Goal: Transaction & Acquisition: Download file/media

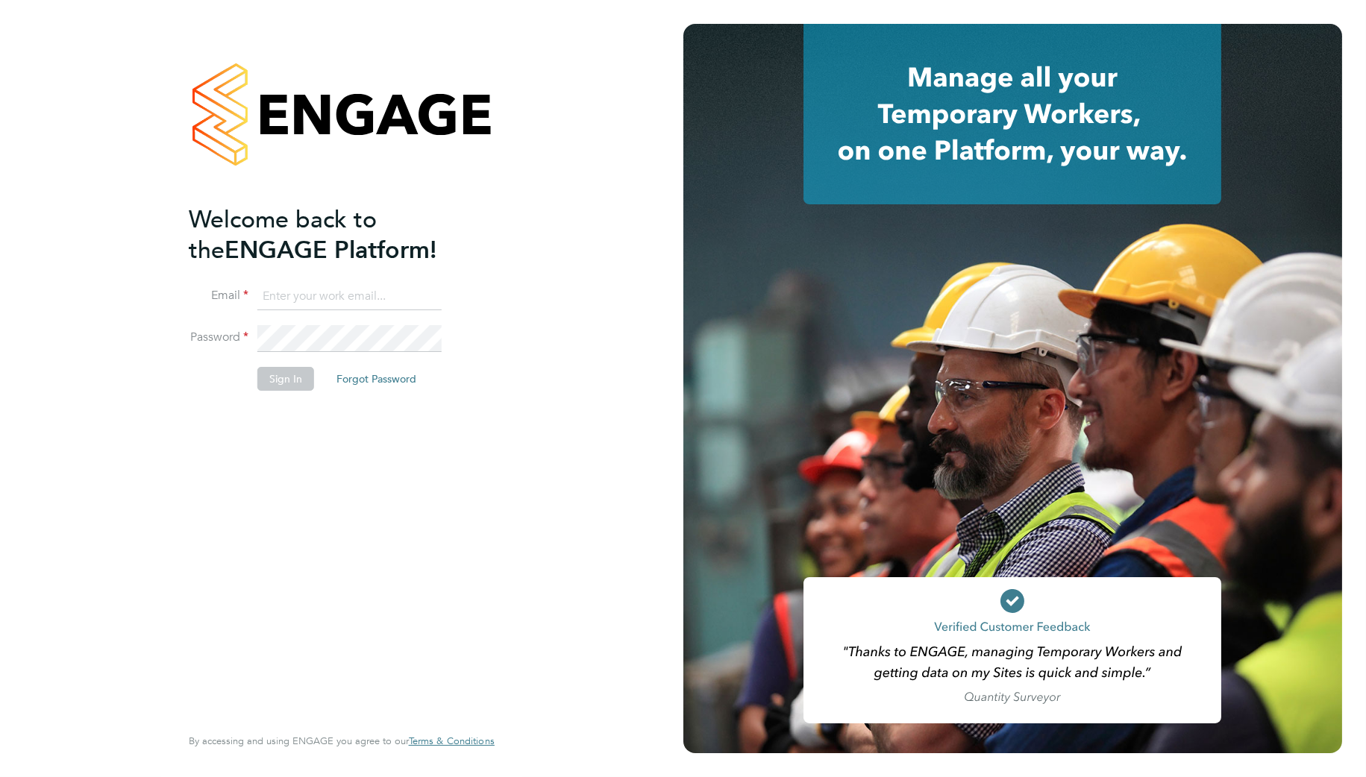
type input "Samantha.briggs@rtcgroupplc.co.uk"
click at [300, 383] on button "Sign In" at bounding box center [285, 379] width 57 height 24
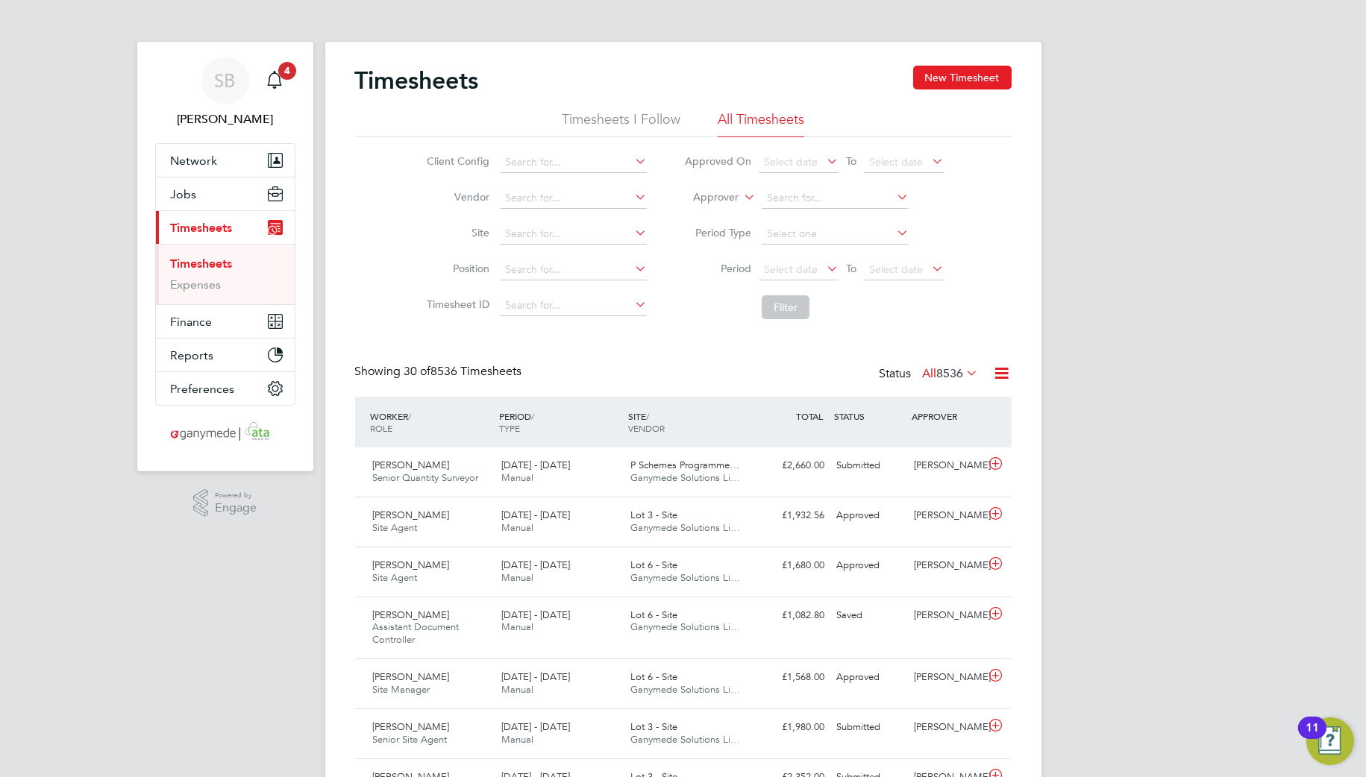
click at [994, 366] on icon at bounding box center [1002, 373] width 19 height 19
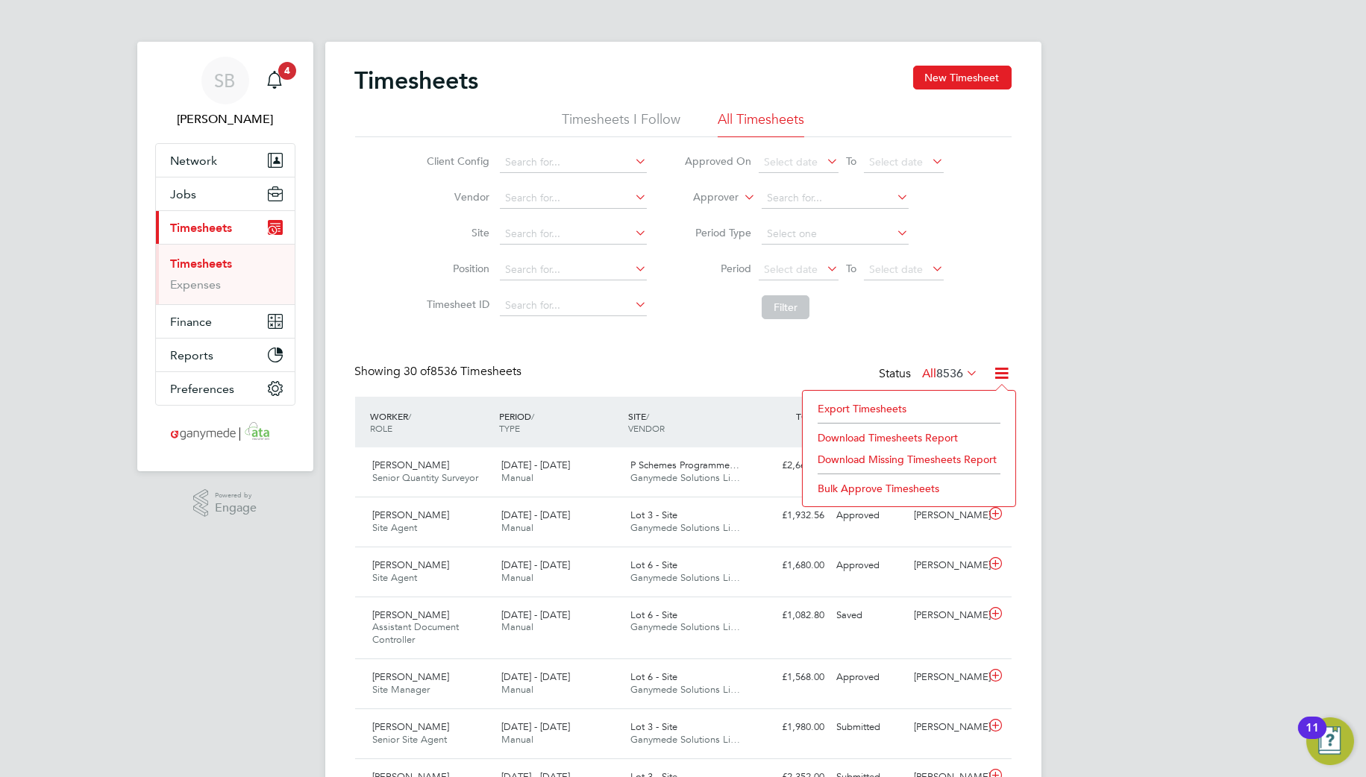
click at [867, 408] on li "Export Timesheets" at bounding box center [909, 408] width 198 height 21
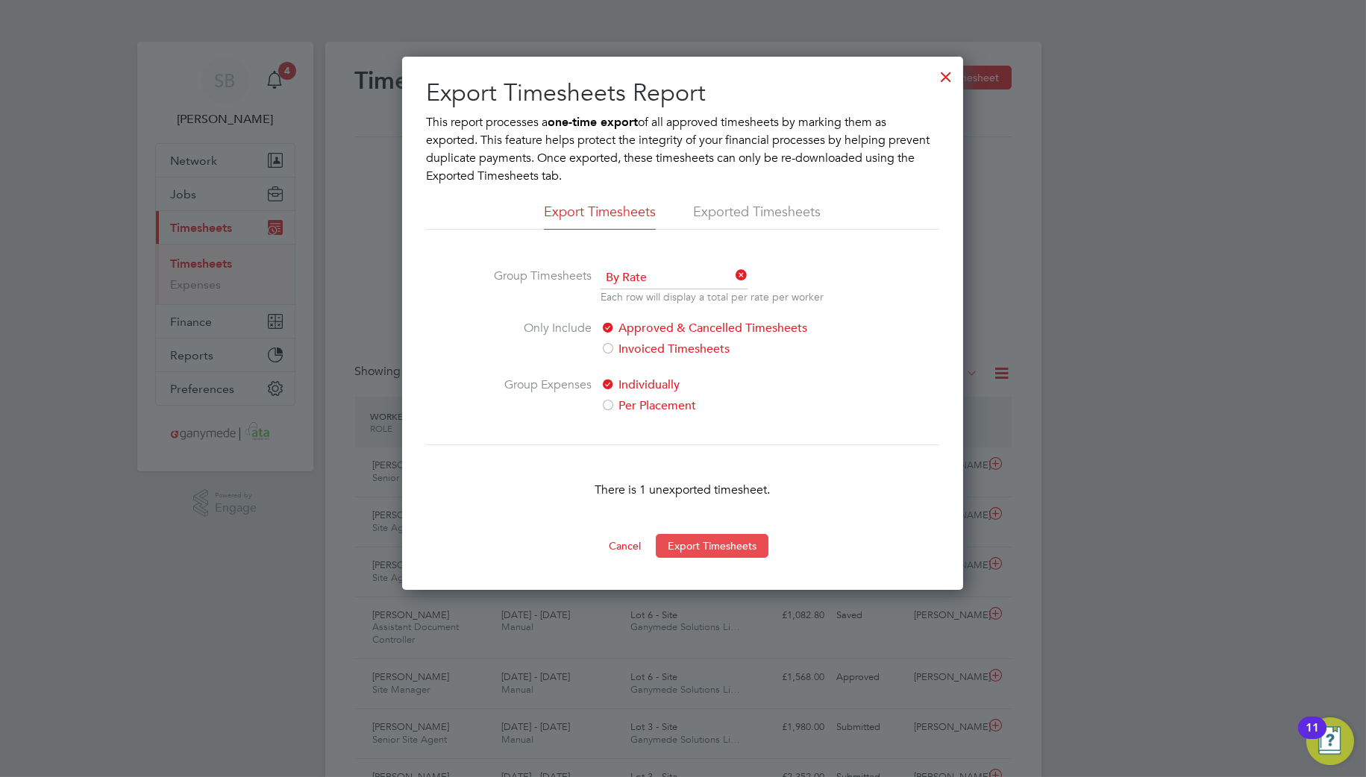
click at [703, 542] on button "Export Timesheets" at bounding box center [712, 546] width 113 height 24
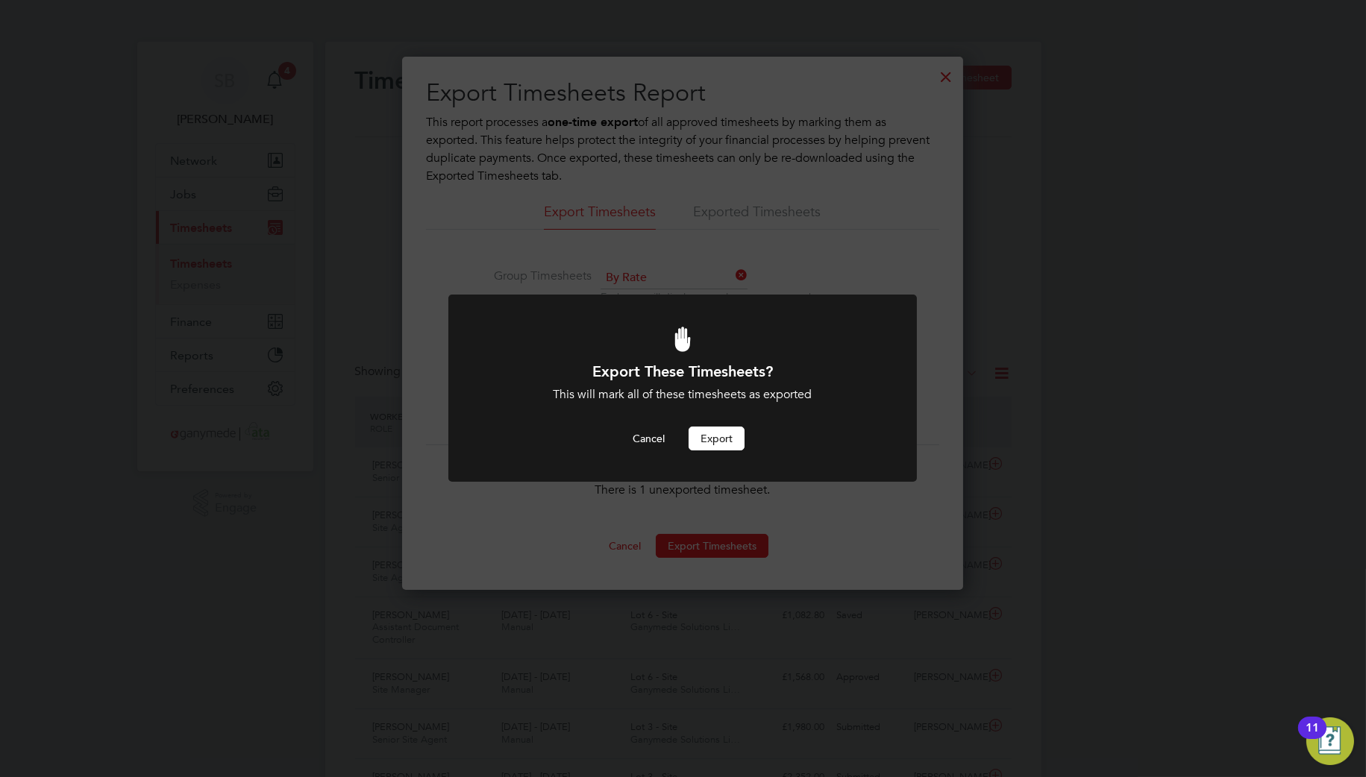
click at [698, 440] on button "Export" at bounding box center [717, 439] width 56 height 24
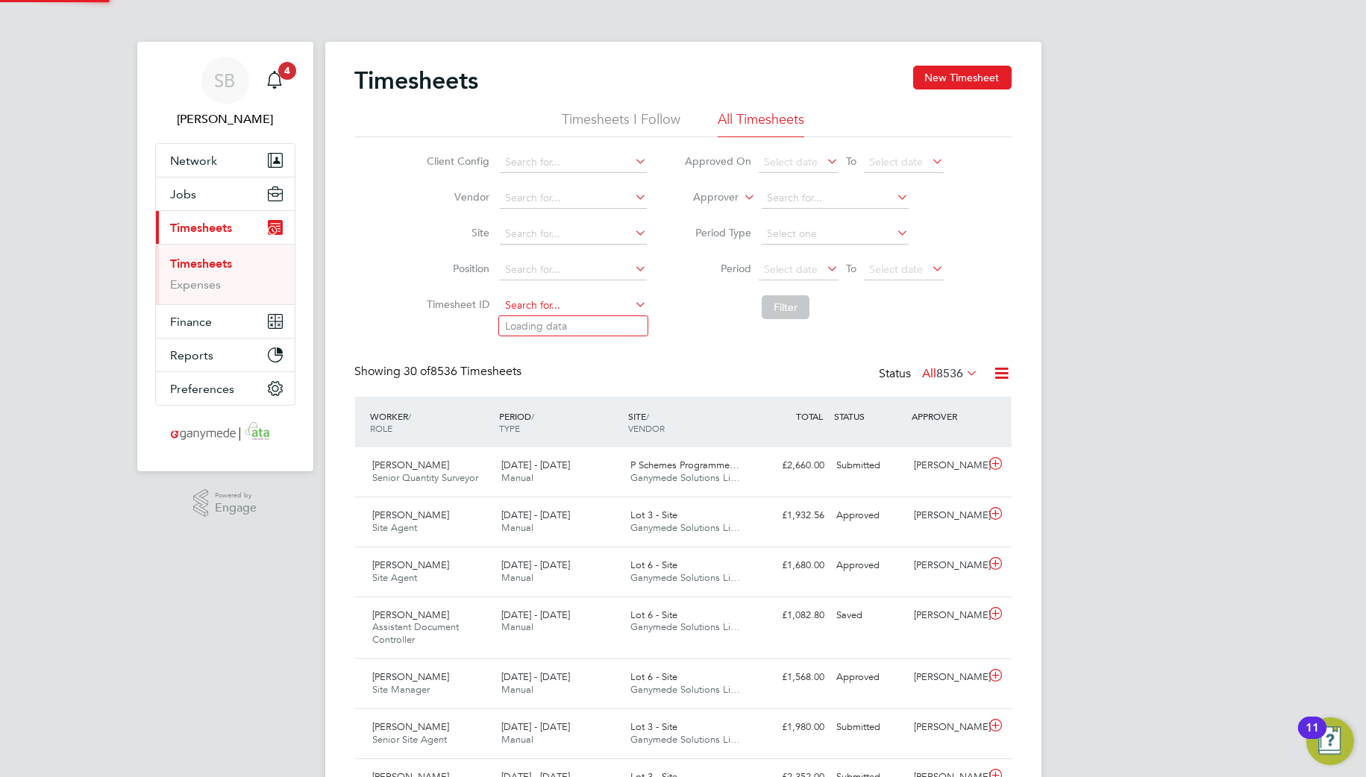
click at [570, 310] on input at bounding box center [573, 305] width 147 height 21
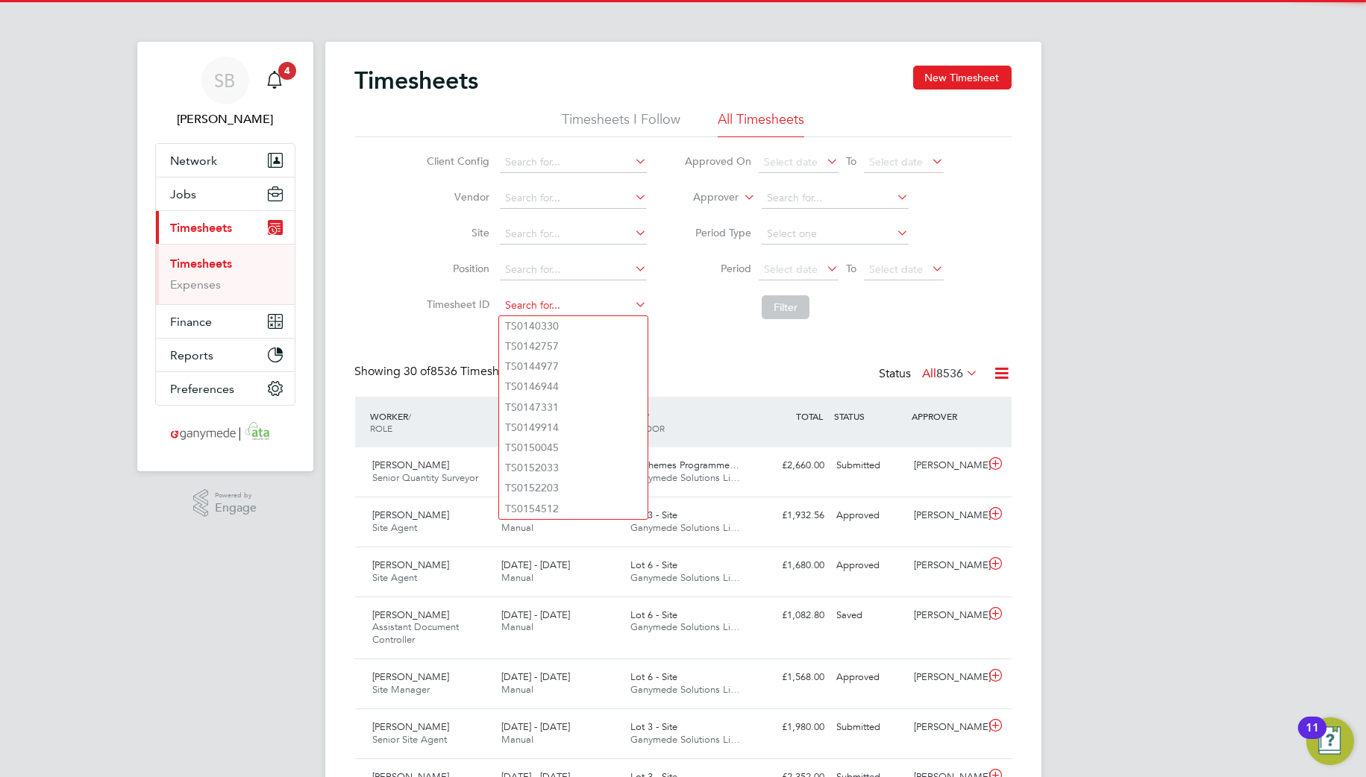
paste input "1813746"
click at [570, 325] on li "TS 1813746" at bounding box center [573, 326] width 148 height 20
type input "TS1813746"
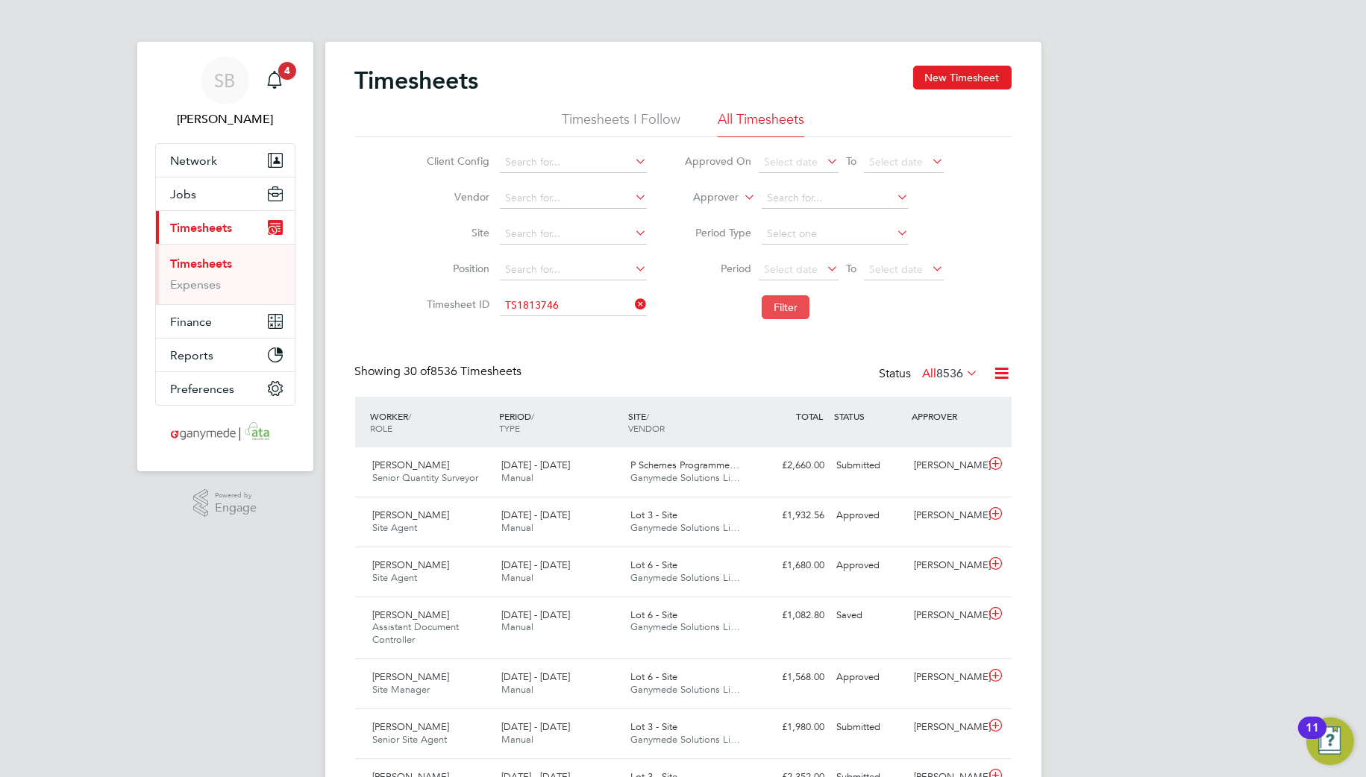
click at [799, 315] on button "Filter" at bounding box center [786, 307] width 48 height 24
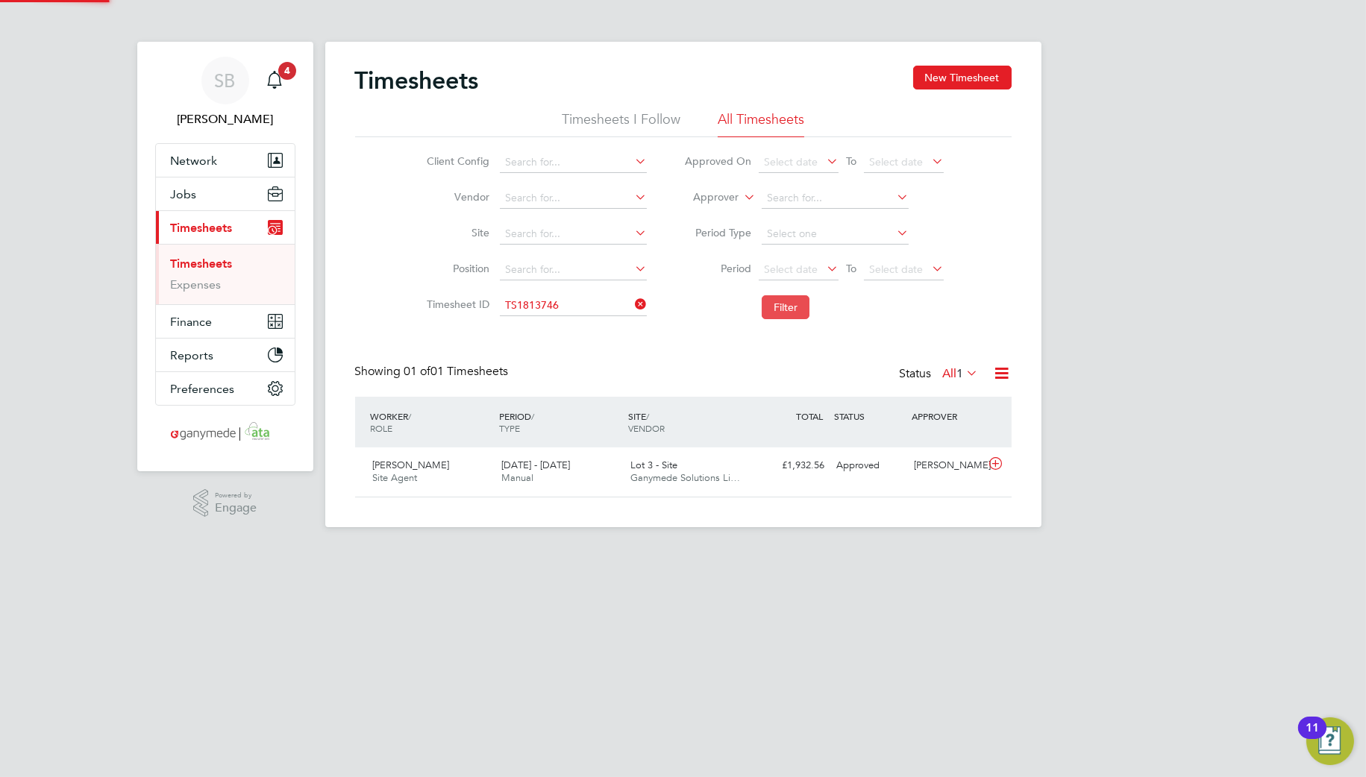
scroll to position [37, 130]
click at [997, 463] on icon at bounding box center [995, 464] width 19 height 12
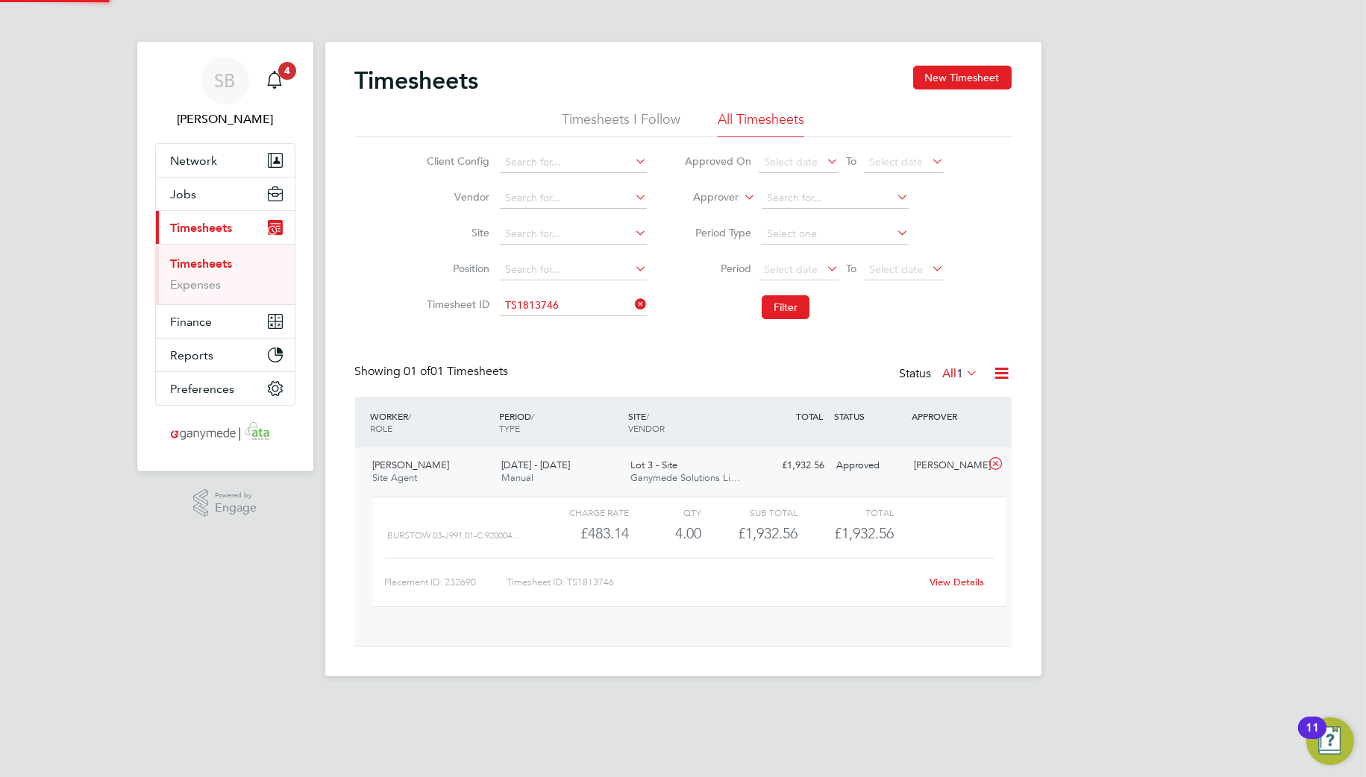
scroll to position [25, 145]
click at [951, 587] on link "View Details" at bounding box center [956, 582] width 54 height 13
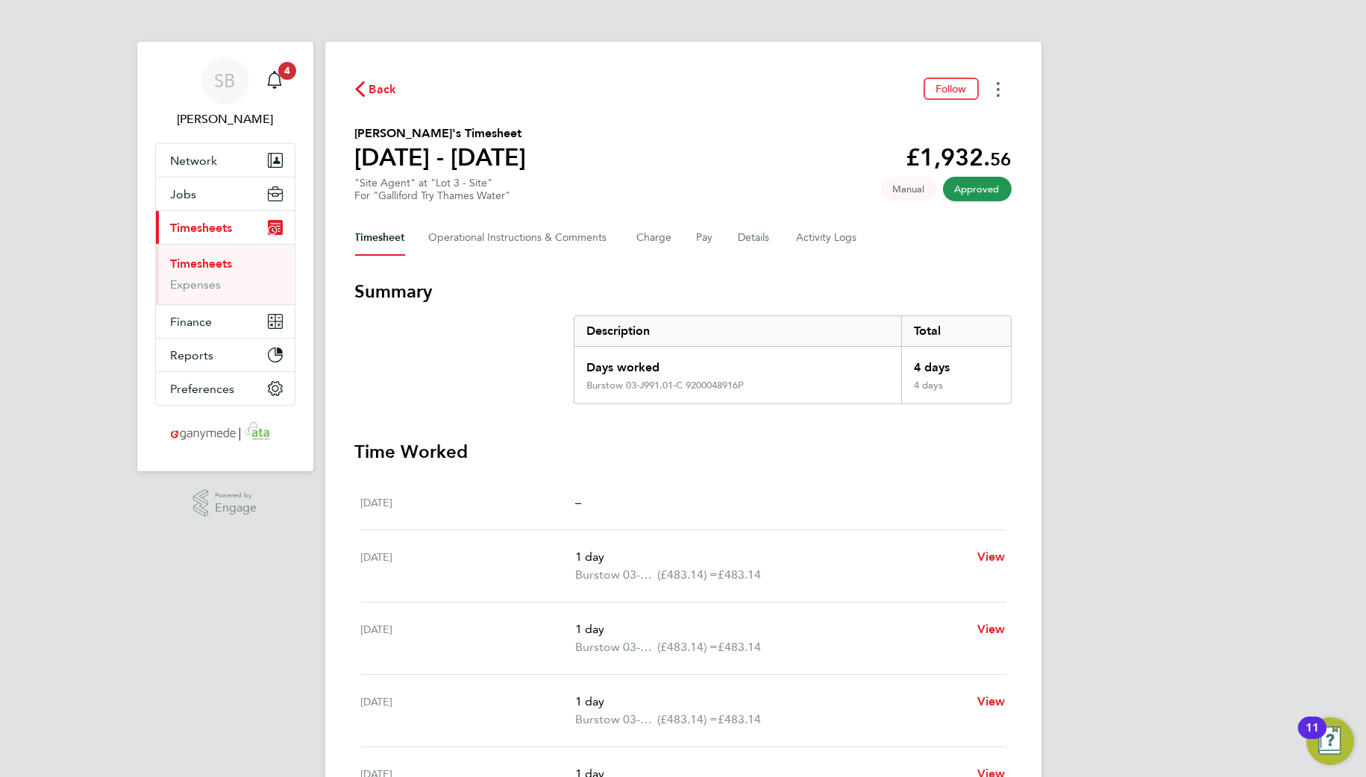
click at [1001, 93] on button "Timesheets Menu" at bounding box center [998, 89] width 27 height 23
click at [973, 122] on link "Download timesheet" at bounding box center [922, 122] width 179 height 30
